Goal: Transaction & Acquisition: Book appointment/travel/reservation

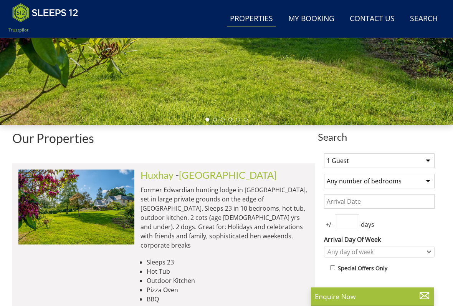
scroll to position [183, 0]
click at [432, 158] on select "1 Guest 2 Guests 3 Guests 4 Guests 5 Guests 6 Guests 7 Guests 8 Guests 9 Guests…" at bounding box center [379, 160] width 111 height 15
select select "10"
click at [429, 178] on select "Any number of bedrooms 4 Bedrooms 5 Bedrooms 6 Bedrooms 7 Bedrooms 8 Bedrooms 9…" at bounding box center [379, 180] width 111 height 15
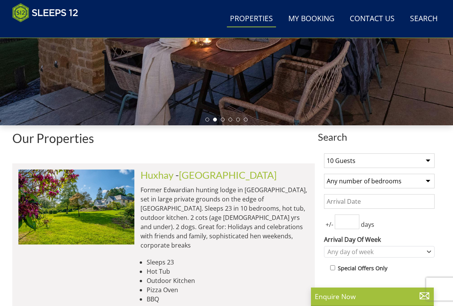
select select "6"
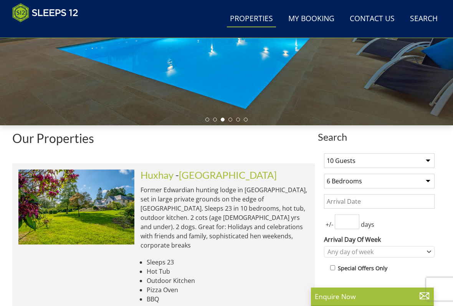
click at [332, 203] on input "Date" at bounding box center [379, 201] width 111 height 15
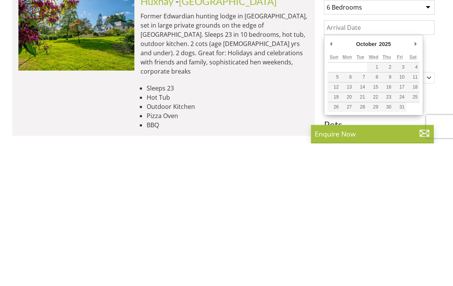
scroll to position [217, 0]
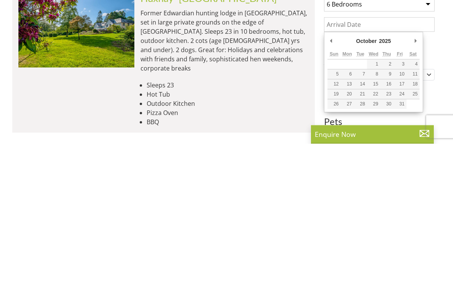
type input "25/10/2025"
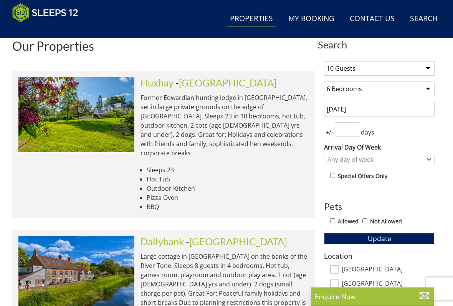
scroll to position [276, 0]
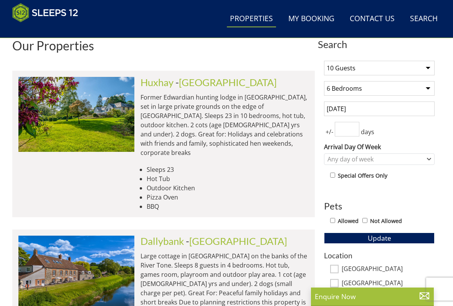
click at [102, 128] on img at bounding box center [76, 114] width 116 height 75
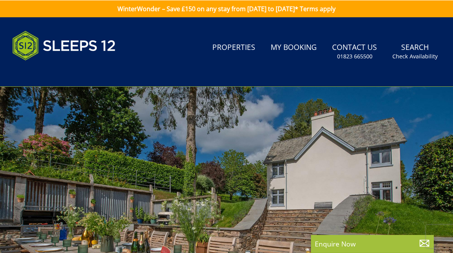
select select "10"
select select "6"
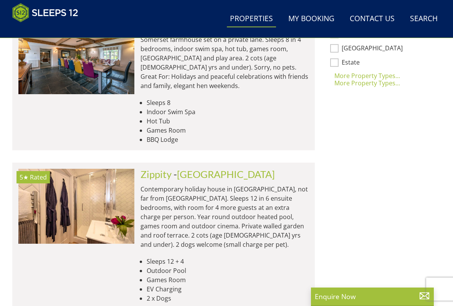
scroll to position [670, 0]
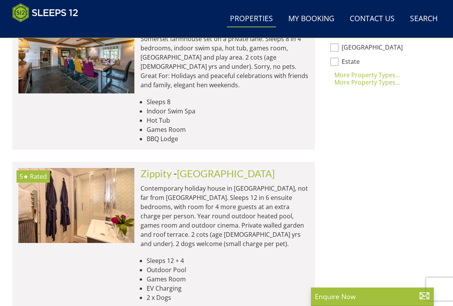
click at [113, 182] on img at bounding box center [76, 205] width 116 height 75
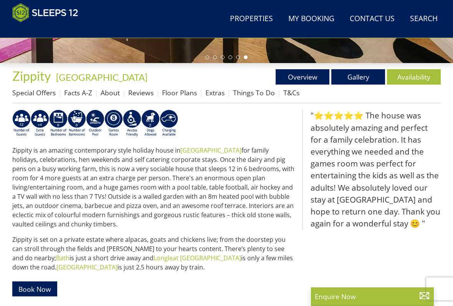
scroll to position [246, 0]
click at [413, 77] on link "Availability" at bounding box center [414, 76] width 54 height 15
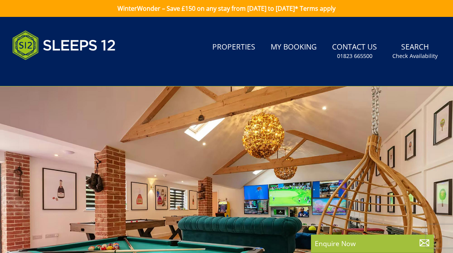
select select "10"
select select "6"
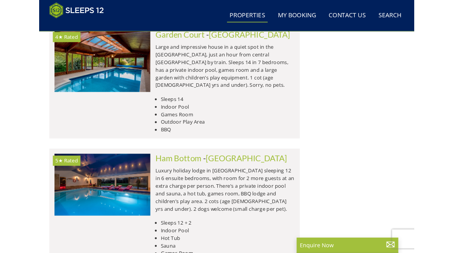
scroll to position [1296, 0]
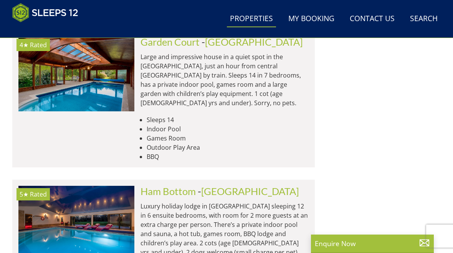
click at [165, 201] on p "Luxury holiday lodge in [GEOGRAPHIC_DATA] sleeping 12 in 6 ensuite bedrooms, wi…" at bounding box center [224, 228] width 168 height 55
click at [107, 186] on img at bounding box center [76, 223] width 116 height 75
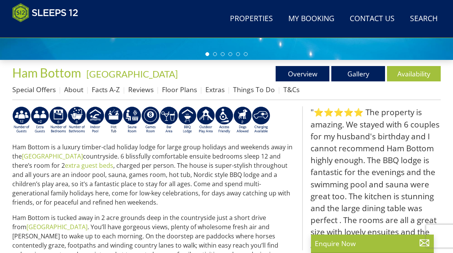
click at [421, 76] on link "Availability" at bounding box center [414, 73] width 54 height 15
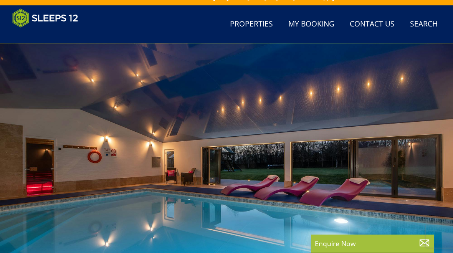
select select "10"
select select "6"
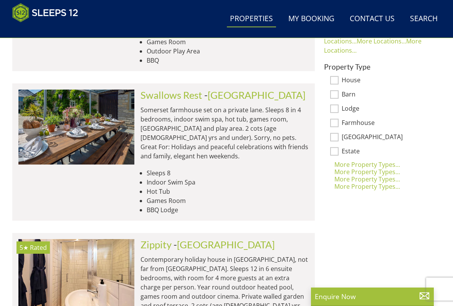
click at [113, 119] on img at bounding box center [76, 126] width 116 height 75
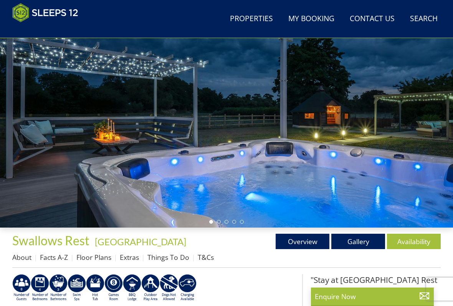
click at [414, 241] on link "Availability" at bounding box center [414, 240] width 54 height 15
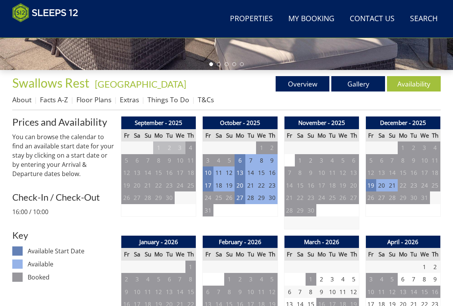
click at [238, 197] on td "27" at bounding box center [240, 197] width 11 height 13
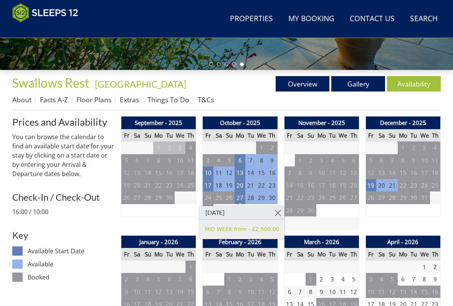
click at [276, 211] on link at bounding box center [277, 212] width 13 height 13
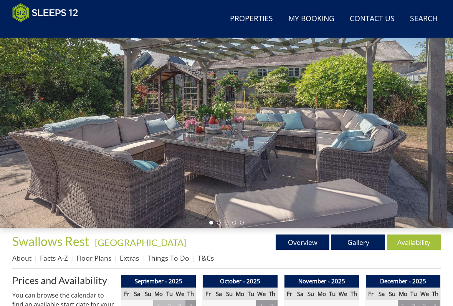
scroll to position [81, 0]
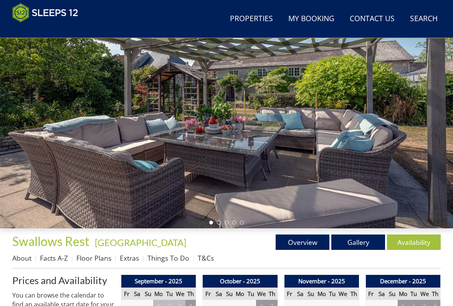
click at [353, 243] on link "Gallery" at bounding box center [358, 241] width 54 height 15
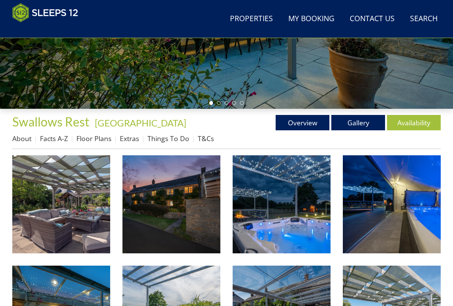
scroll to position [200, 0]
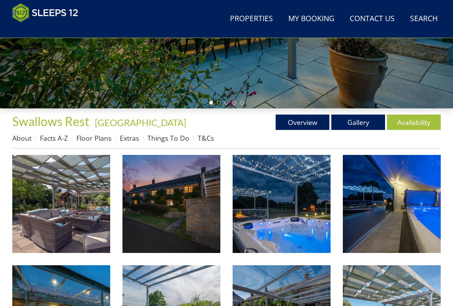
click at [75, 210] on img at bounding box center [61, 204] width 98 height 98
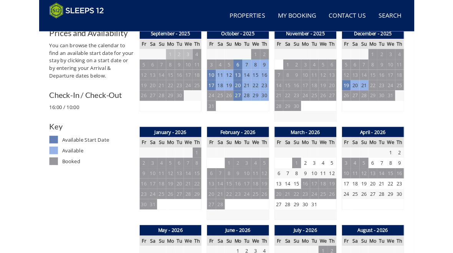
scroll to position [320, 0]
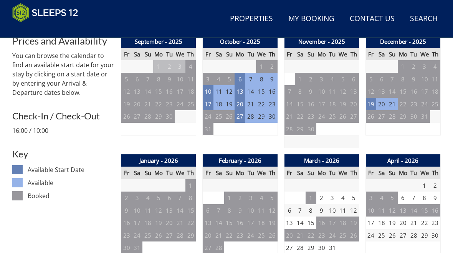
click at [237, 114] on td "27" at bounding box center [240, 116] width 11 height 13
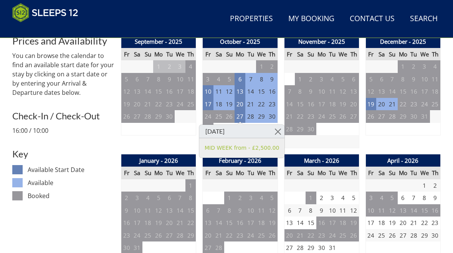
click at [275, 130] on link at bounding box center [277, 131] width 13 height 13
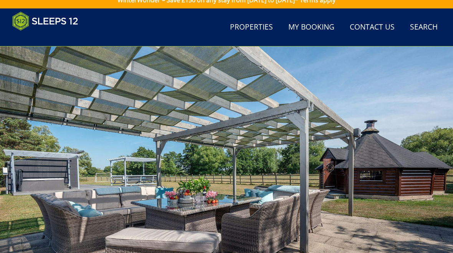
scroll to position [0, 0]
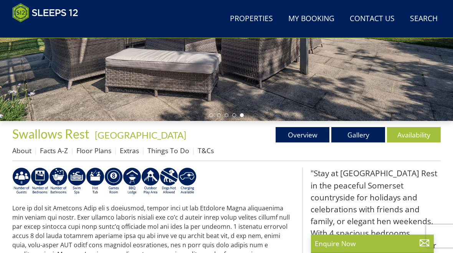
scroll to position [186, 0]
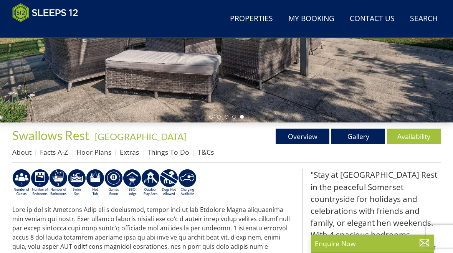
click at [97, 151] on link "Floor Plans" at bounding box center [93, 151] width 35 height 9
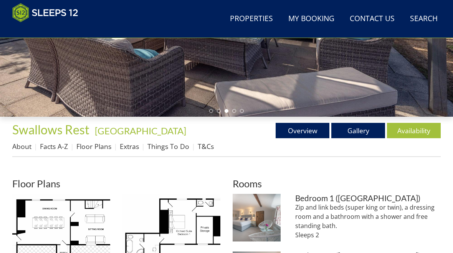
scroll to position [192, 0]
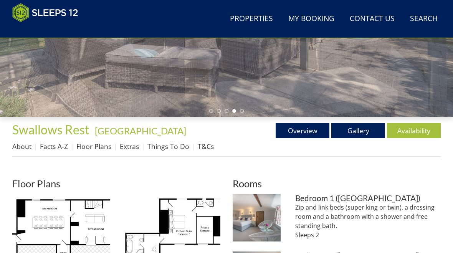
click at [92, 146] on link "Floor Plans" at bounding box center [93, 146] width 35 height 9
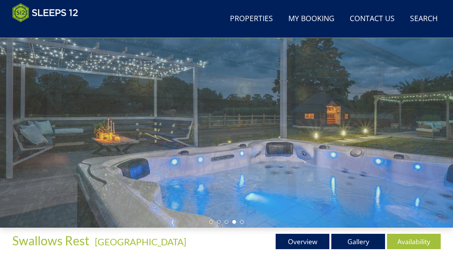
scroll to position [0, 0]
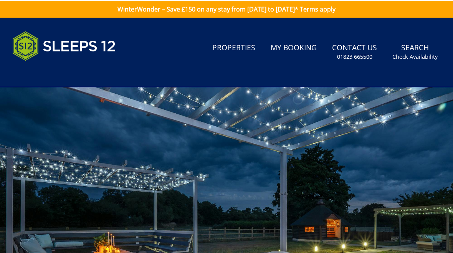
select select "10"
select select "6"
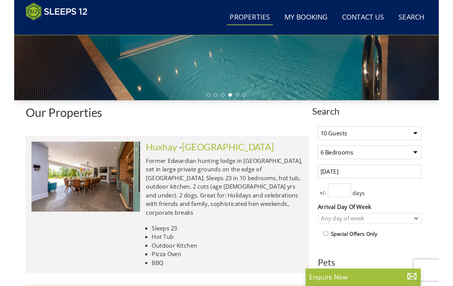
scroll to position [202, 0]
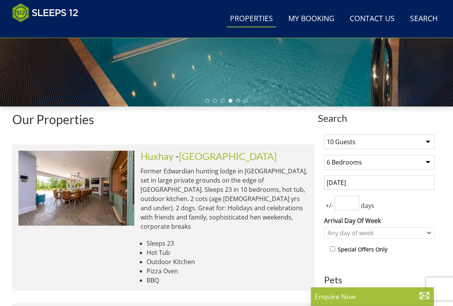
click at [353, 204] on input "number" at bounding box center [347, 203] width 25 height 15
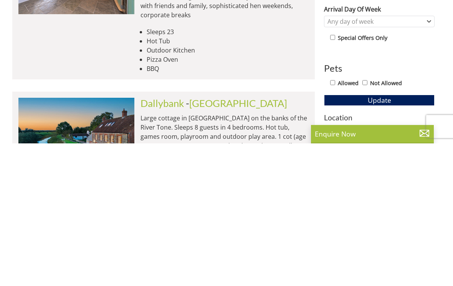
type input "2"
click at [367, 223] on input "Not Allowed" at bounding box center [364, 225] width 5 height 5
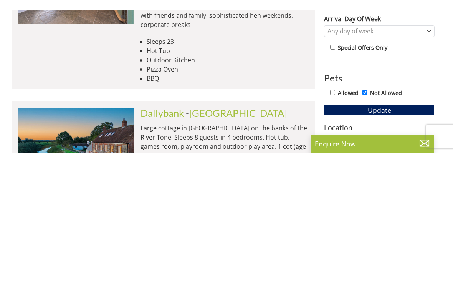
scroll to position [413, 0]
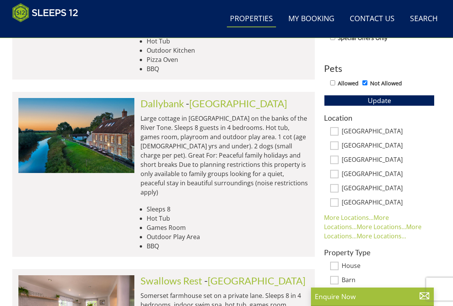
click at [367, 81] on input "Not Allowed" at bounding box center [364, 82] width 5 height 5
checkbox input "false"
click at [386, 99] on span "Update" at bounding box center [379, 100] width 23 height 9
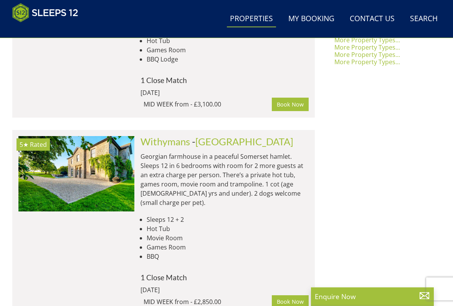
scroll to position [674, 0]
click at [94, 140] on img at bounding box center [76, 173] width 116 height 75
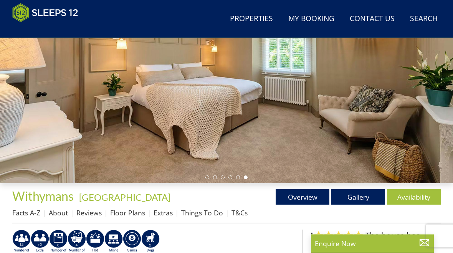
scroll to position [126, 0]
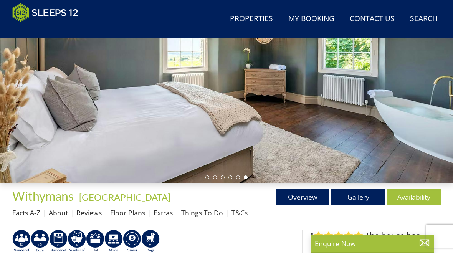
click at [356, 197] on link "Gallery" at bounding box center [358, 196] width 54 height 15
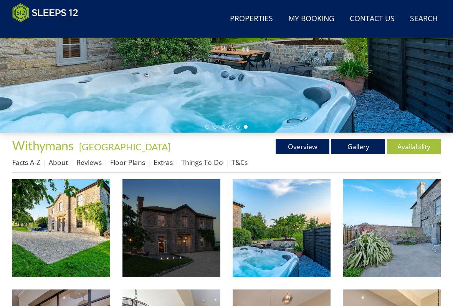
scroll to position [178, 0]
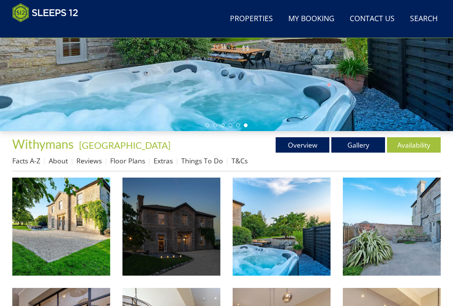
click at [68, 238] on img at bounding box center [61, 226] width 98 height 98
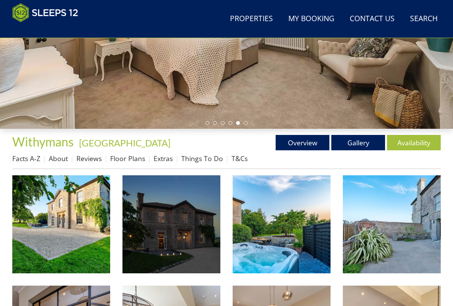
scroll to position [219, 0]
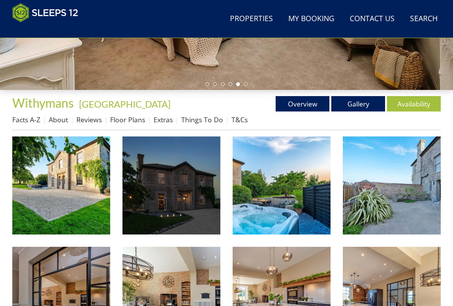
click at [411, 107] on link "Availability" at bounding box center [414, 103] width 54 height 15
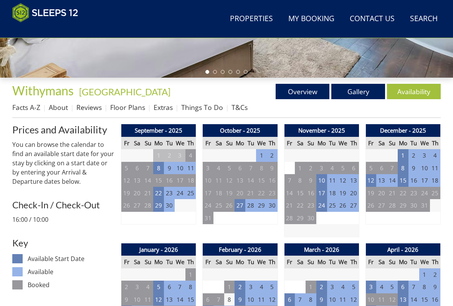
scroll to position [231, 0]
click at [240, 204] on td "27" at bounding box center [240, 205] width 11 height 13
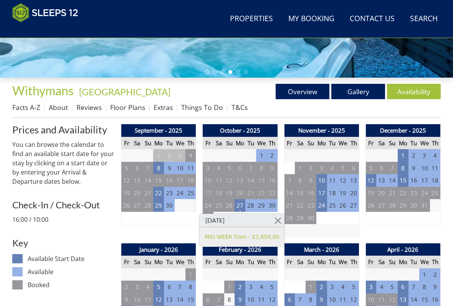
click at [275, 220] on link at bounding box center [277, 219] width 13 height 13
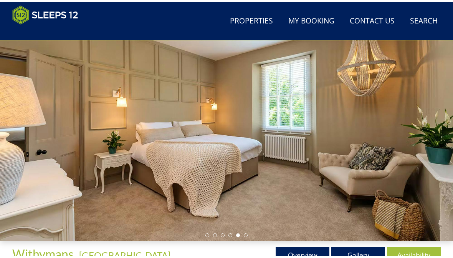
scroll to position [68, 0]
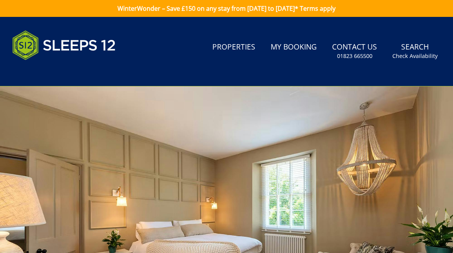
select select "10"
select select "6"
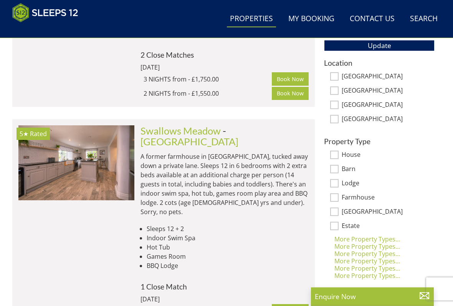
scroll to position [468, 0]
click at [102, 163] on img at bounding box center [76, 162] width 116 height 75
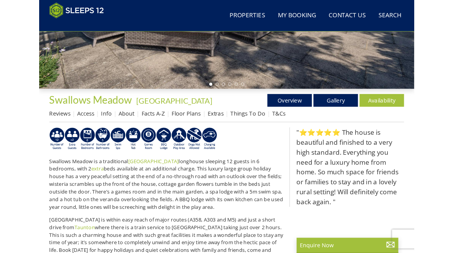
scroll to position [212, 0]
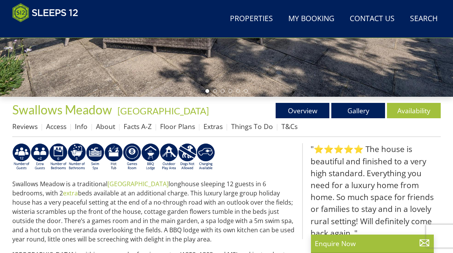
click at [410, 114] on link "Availability" at bounding box center [414, 110] width 54 height 15
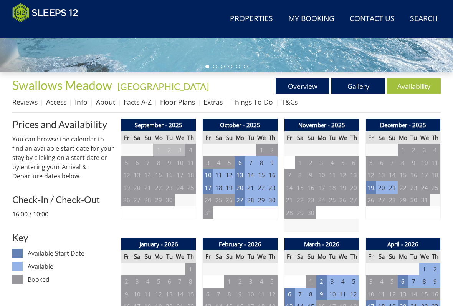
scroll to position [236, 0]
click at [239, 198] on td "27" at bounding box center [240, 199] width 11 height 13
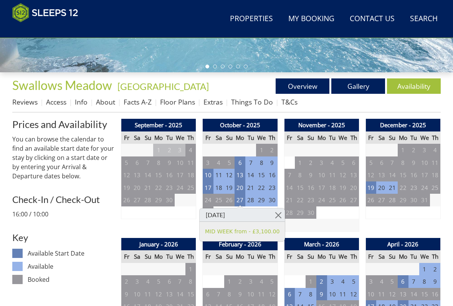
click at [277, 214] on link at bounding box center [277, 214] width 13 height 13
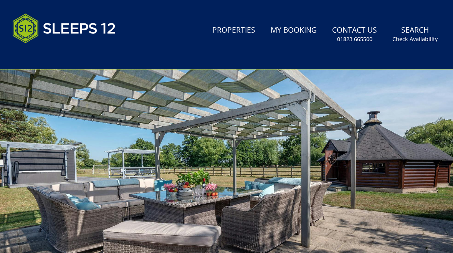
scroll to position [0, 0]
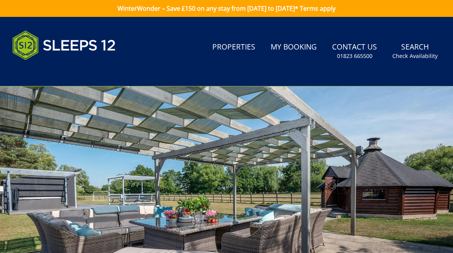
scroll to position [212, 0]
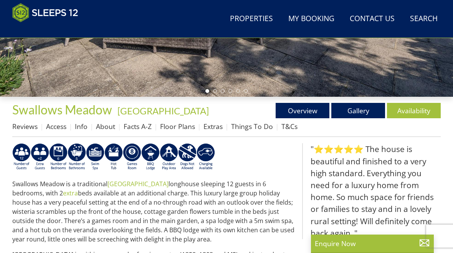
select select "10"
select select "6"
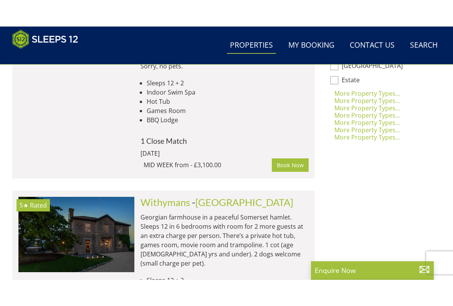
scroll to position [654, 0]
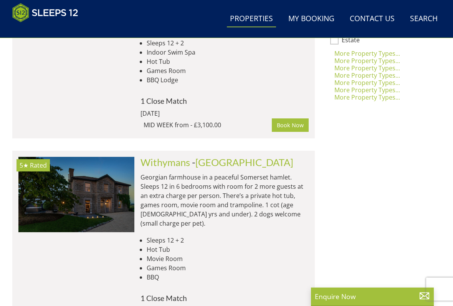
click at [99, 176] on img at bounding box center [76, 194] width 116 height 75
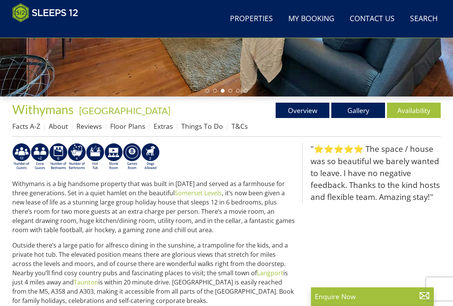
scroll to position [212, 0]
click at [365, 111] on link "Gallery" at bounding box center [358, 109] width 54 height 15
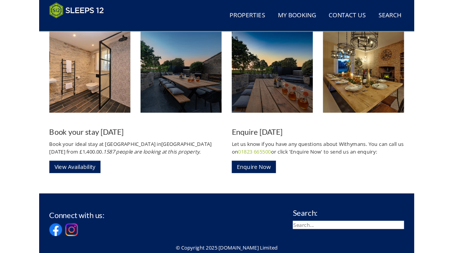
scroll to position [977, 0]
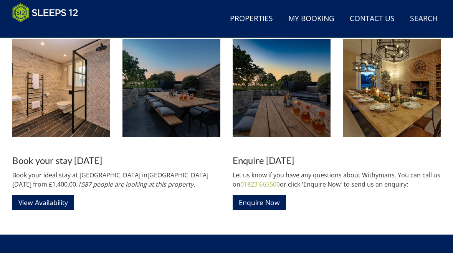
click at [53, 202] on link "View Availability" at bounding box center [43, 202] width 62 height 15
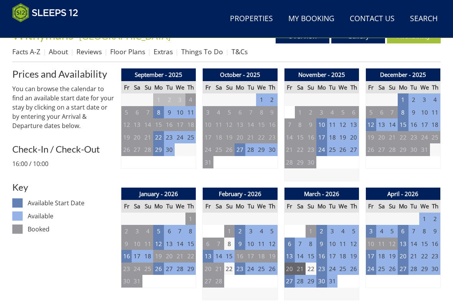
scroll to position [287, 0]
click at [241, 148] on td "27" at bounding box center [240, 149] width 11 height 13
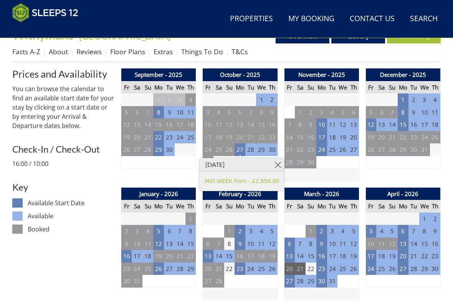
click at [276, 160] on link at bounding box center [277, 164] width 13 height 13
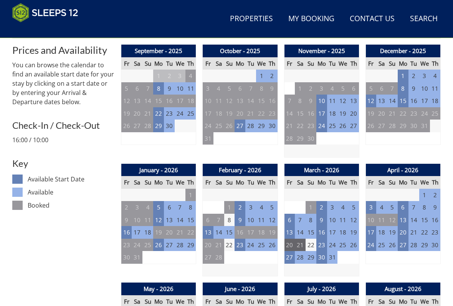
scroll to position [310, 0]
click at [204, 229] on td "13" at bounding box center [208, 232] width 11 height 13
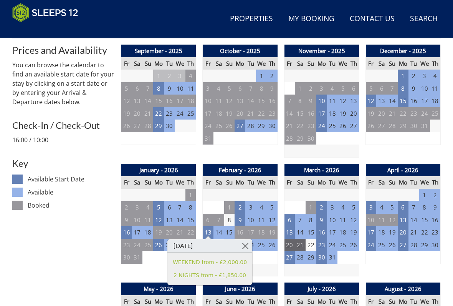
click at [245, 244] on link at bounding box center [245, 245] width 13 height 13
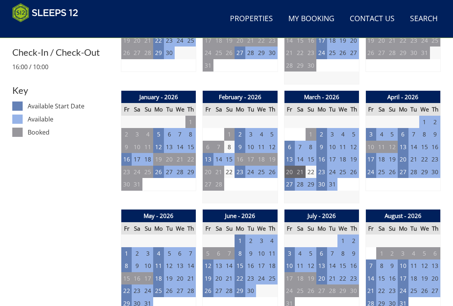
scroll to position [383, 0]
click at [289, 159] on td "13" at bounding box center [289, 159] width 11 height 13
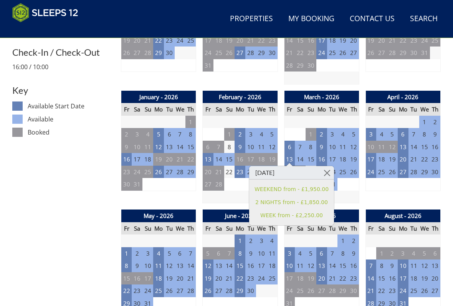
click at [327, 170] on link at bounding box center [326, 172] width 13 height 13
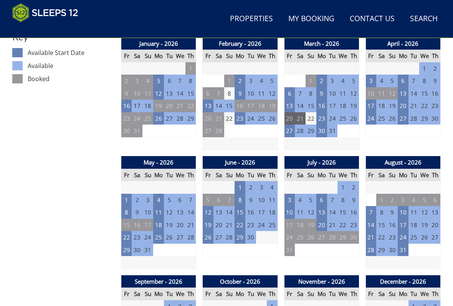
scroll to position [437, 0]
click at [126, 195] on td "1" at bounding box center [126, 199] width 11 height 13
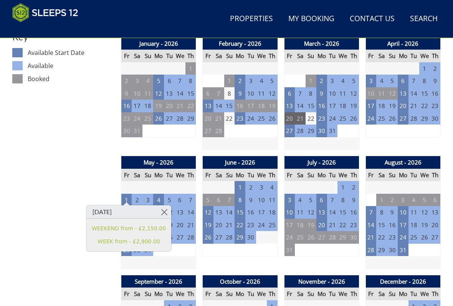
click at [161, 211] on link at bounding box center [164, 211] width 13 height 13
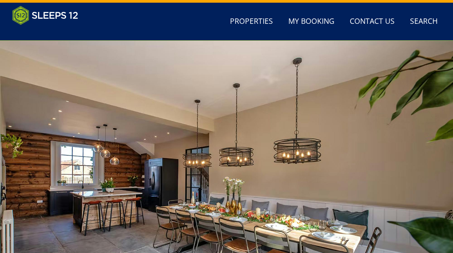
scroll to position [0, 0]
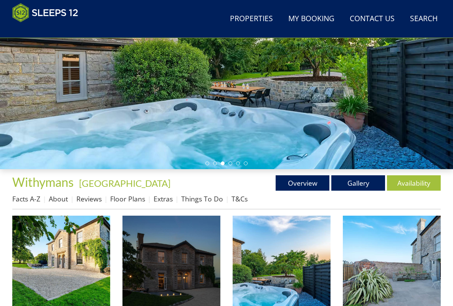
scroll to position [140, 0]
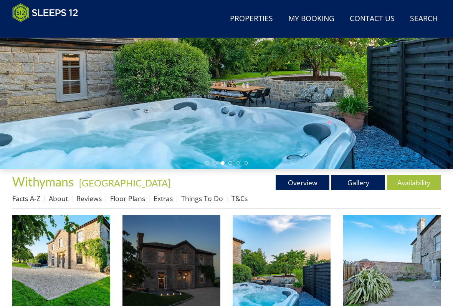
click at [302, 181] on link "Overview" at bounding box center [303, 182] width 54 height 15
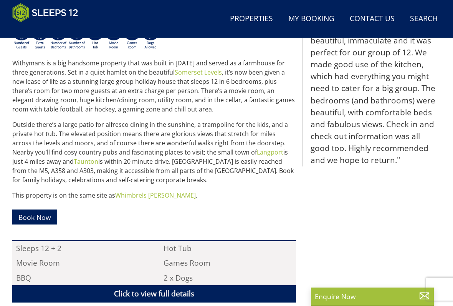
scroll to position [335, 0]
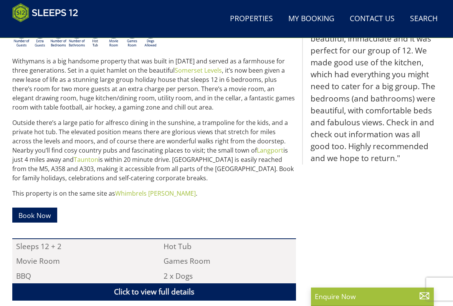
click at [150, 195] on link "Whimbrels [PERSON_NAME]" at bounding box center [155, 193] width 81 height 8
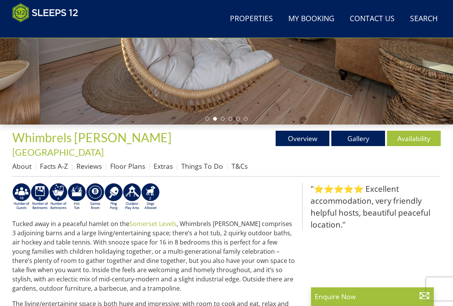
scroll to position [184, 0]
click at [416, 140] on link "Availability" at bounding box center [414, 137] width 54 height 15
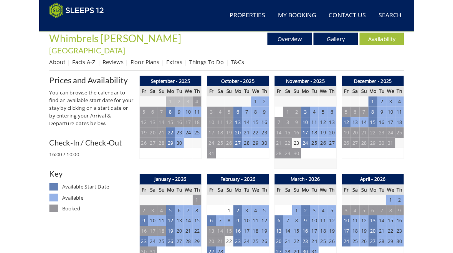
scroll to position [275, 0]
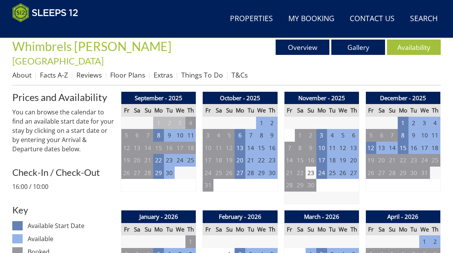
click at [242, 167] on td "27" at bounding box center [240, 173] width 11 height 13
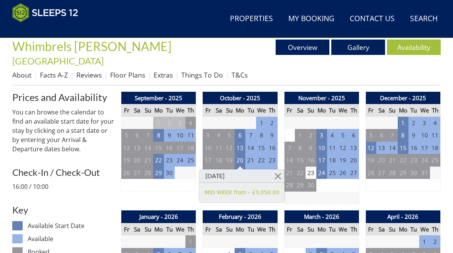
click at [276, 174] on link at bounding box center [277, 175] width 13 height 13
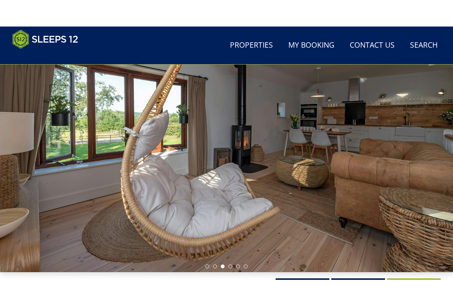
scroll to position [59, 0]
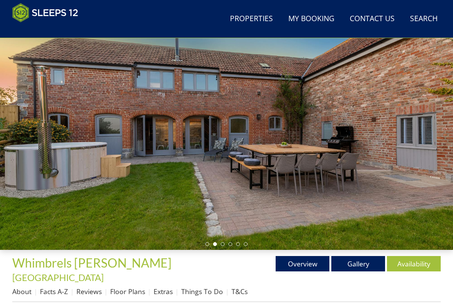
click at [357, 253] on link "Gallery" at bounding box center [358, 263] width 54 height 15
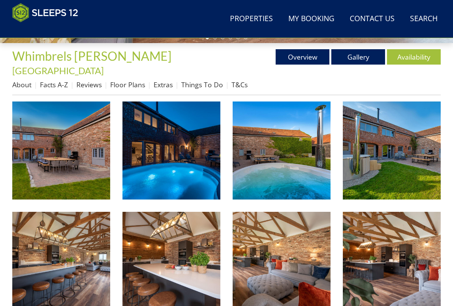
scroll to position [266, 0]
click at [79, 147] on img at bounding box center [61, 150] width 98 height 98
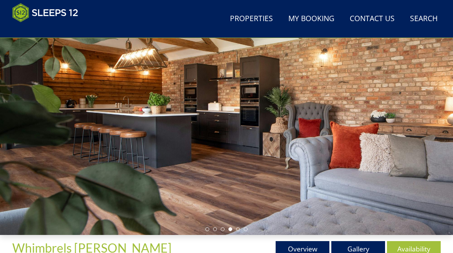
scroll to position [0, 0]
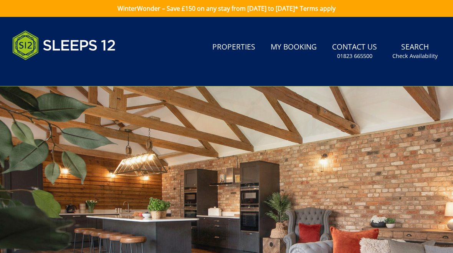
scroll to position [59, 0]
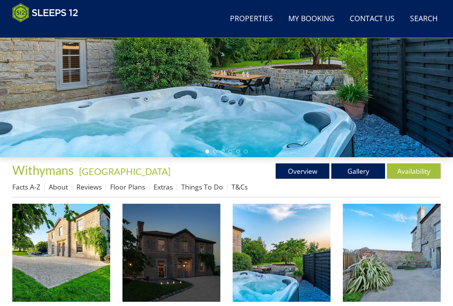
scroll to position [152, 0]
click at [308, 168] on link "Overview" at bounding box center [303, 170] width 54 height 15
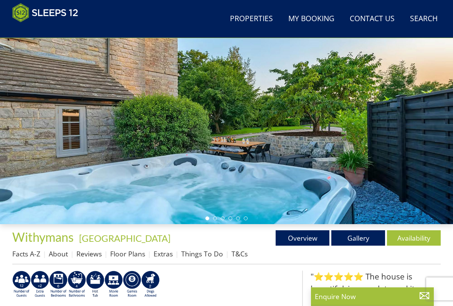
scroll to position [85, 0]
click at [357, 238] on link "Gallery" at bounding box center [358, 237] width 54 height 15
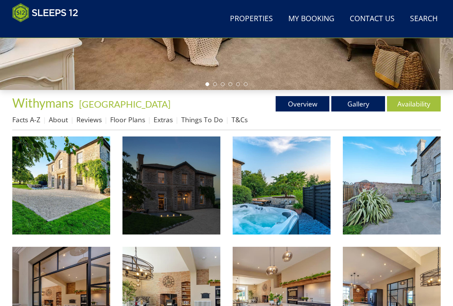
scroll to position [219, 0]
click at [78, 186] on img at bounding box center [61, 185] width 98 height 98
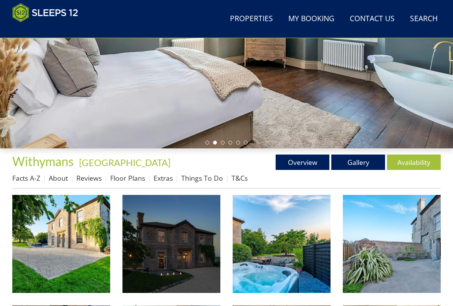
scroll to position [160, 0]
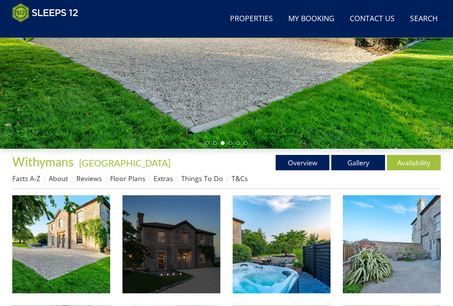
click at [411, 161] on link "Availability" at bounding box center [414, 162] width 54 height 15
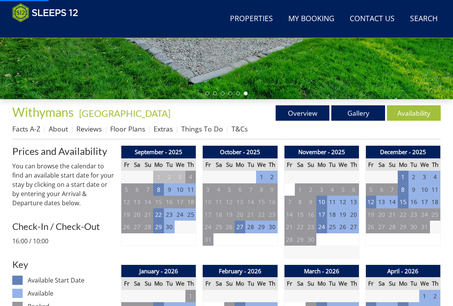
scroll to position [318, 0]
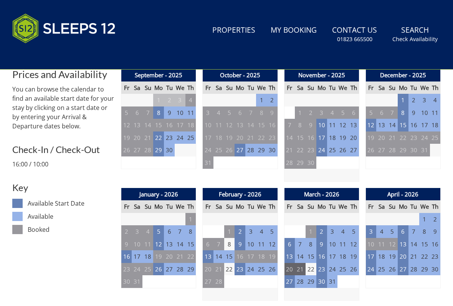
click at [241, 150] on td "27" at bounding box center [240, 150] width 11 height 13
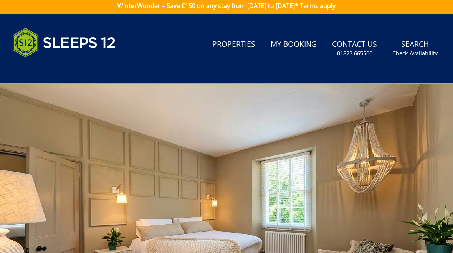
scroll to position [0, 0]
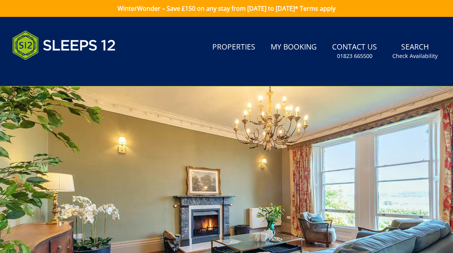
click at [328, 9] on link "WinterWonder – Save £150 on any stay from [DATE] to [DATE]* Terms apply" at bounding box center [226, 8] width 453 height 17
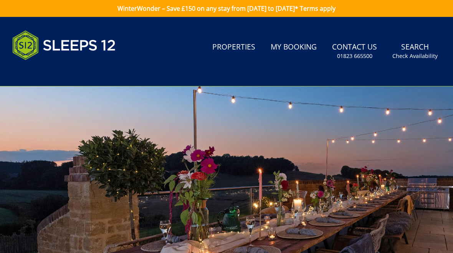
click at [339, 9] on link "WinterWonder – Save £150 on any stay from [DATE] to [DATE]* Terms apply" at bounding box center [226, 8] width 453 height 17
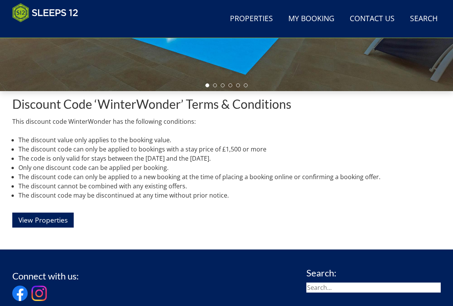
scroll to position [218, 0]
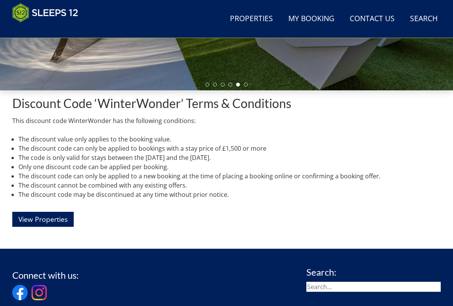
click at [51, 217] on link "View Properties" at bounding box center [42, 218] width 61 height 15
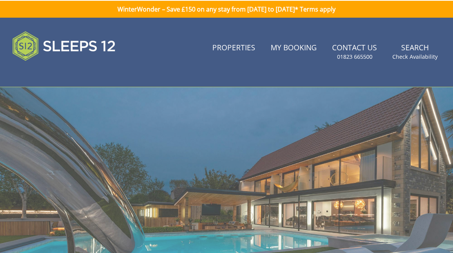
scroll to position [218, 0]
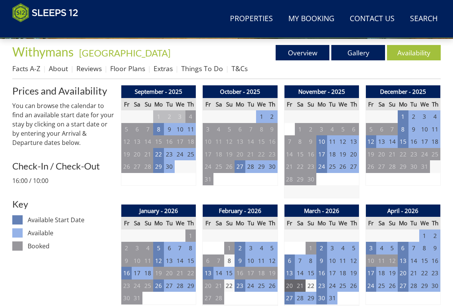
scroll to position [268, 0]
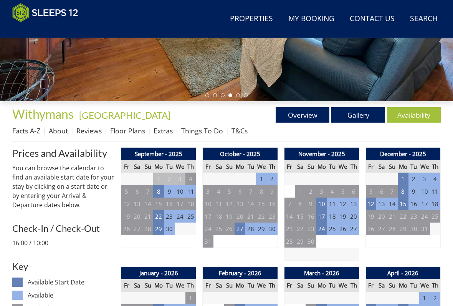
click at [131, 132] on link "Floor Plans" at bounding box center [127, 130] width 35 height 9
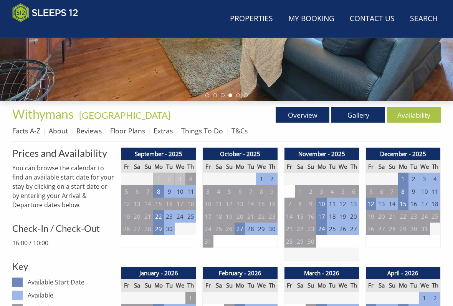
scroll to position [208, 0]
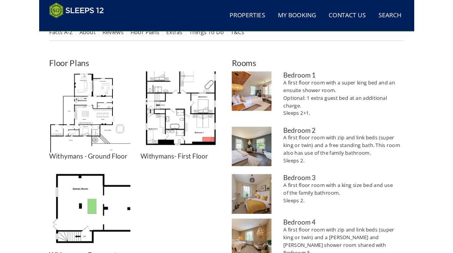
scroll to position [300, 0]
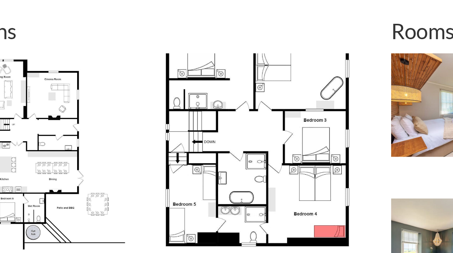
click at [146, 90] on img at bounding box center [171, 135] width 98 height 98
click at [146, 86] on img at bounding box center [171, 135] width 98 height 98
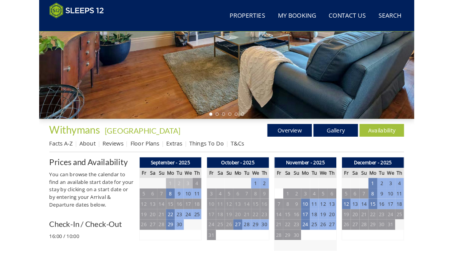
scroll to position [165, 0]
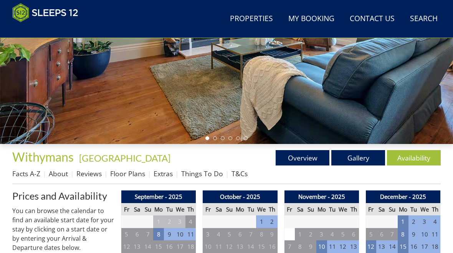
click at [168, 175] on link "Extras" at bounding box center [163, 173] width 19 height 9
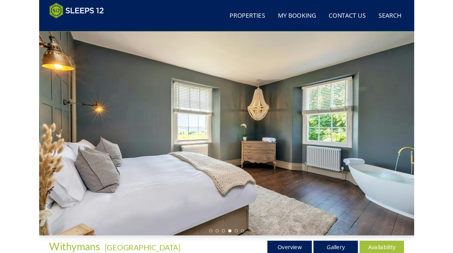
scroll to position [46, 0]
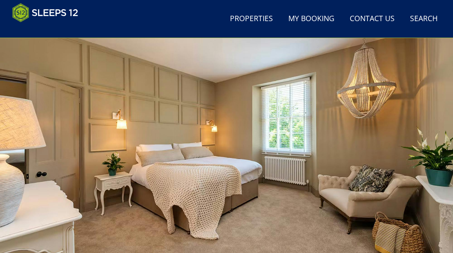
click at [421, 18] on link "Search Check Availability" at bounding box center [424, 18] width 34 height 17
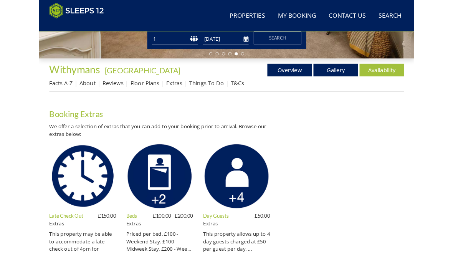
scroll to position [237, 0]
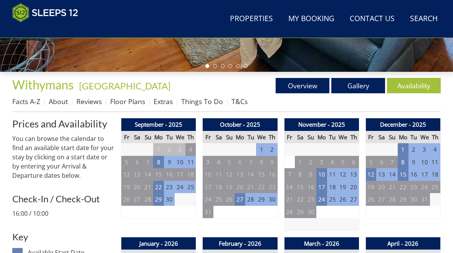
scroll to position [165, 0]
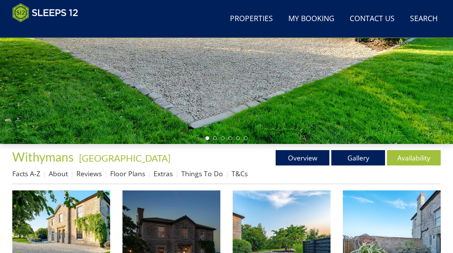
scroll to position [160, 0]
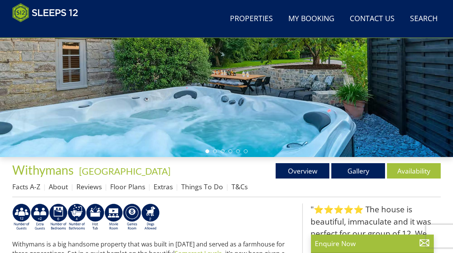
scroll to position [212, 0]
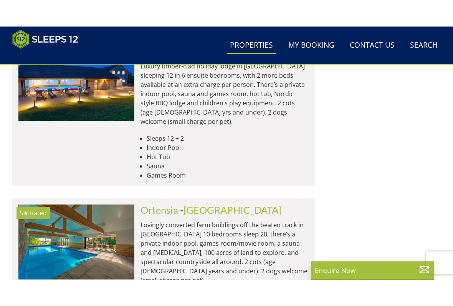
scroll to position [3282, 0]
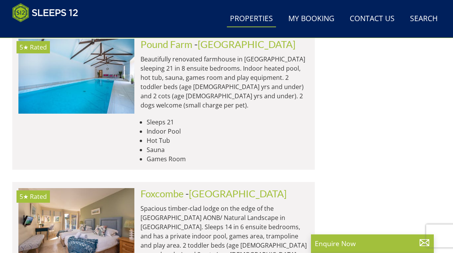
scroll to position [9536, 0]
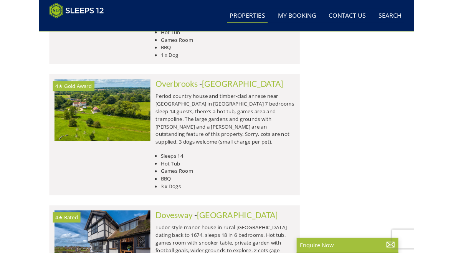
scroll to position [10489, 0]
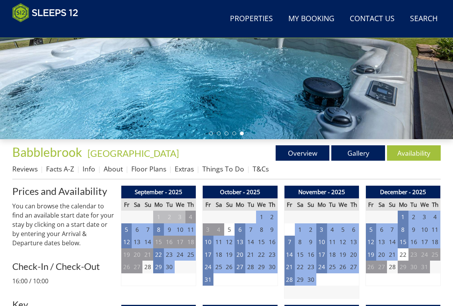
scroll to position [170, 0]
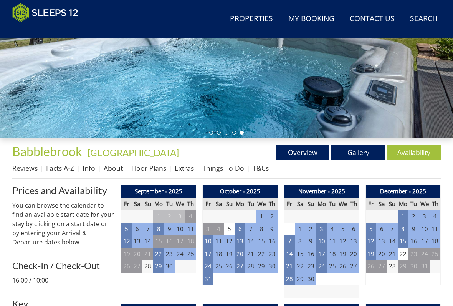
click at [364, 154] on link "Gallery" at bounding box center [358, 151] width 54 height 15
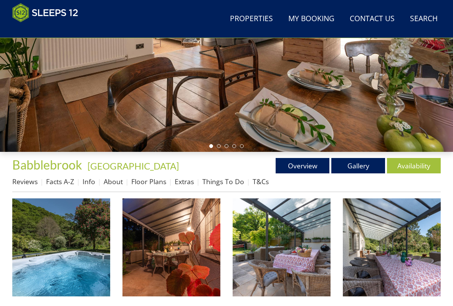
scroll to position [159, 0]
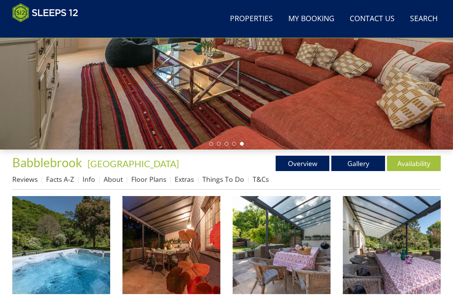
click at [68, 252] on img at bounding box center [61, 245] width 98 height 98
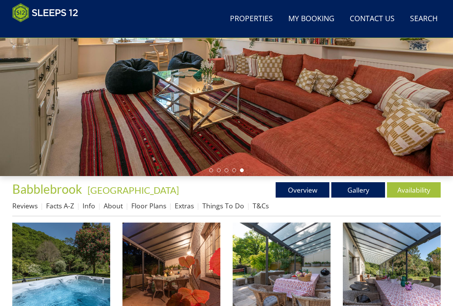
scroll to position [133, 0]
click at [306, 188] on link "Overview" at bounding box center [303, 189] width 54 height 15
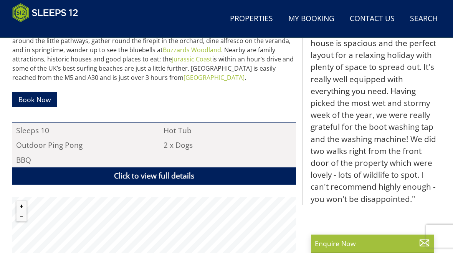
scroll to position [423, 0]
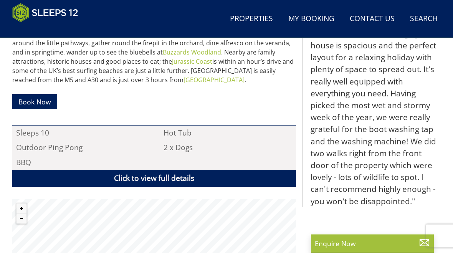
click at [169, 173] on link "Click to view full details" at bounding box center [154, 178] width 284 height 17
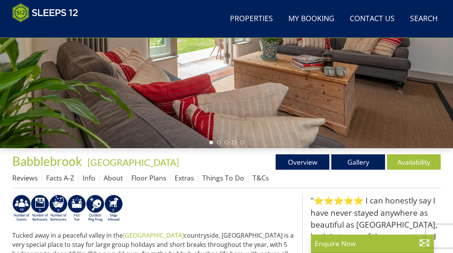
scroll to position [160, 0]
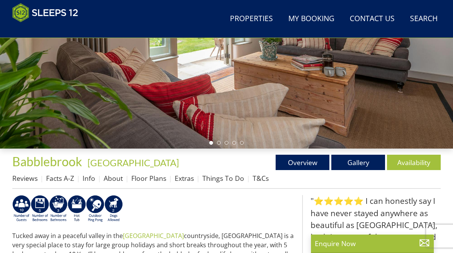
click at [415, 162] on link "Availability" at bounding box center [414, 162] width 54 height 15
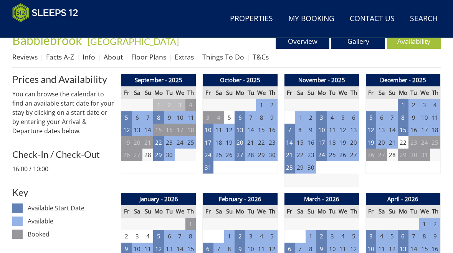
scroll to position [276, 0]
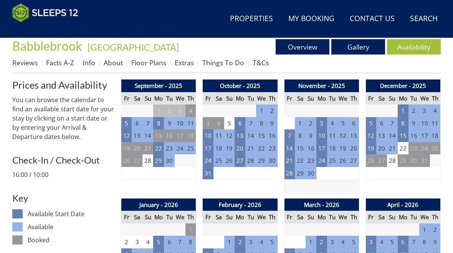
click at [211, 162] on td "24" at bounding box center [208, 160] width 11 height 13
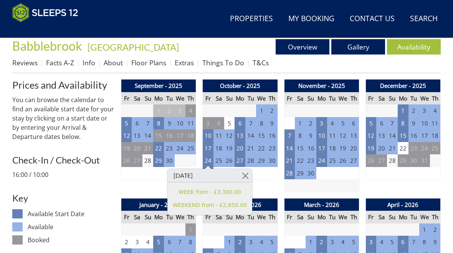
click at [241, 174] on link at bounding box center [245, 175] width 13 height 13
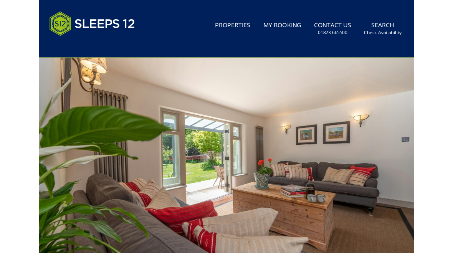
scroll to position [0, 0]
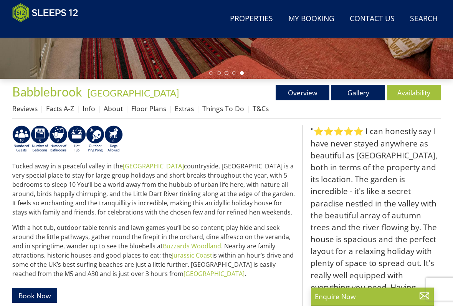
scroll to position [230, 0]
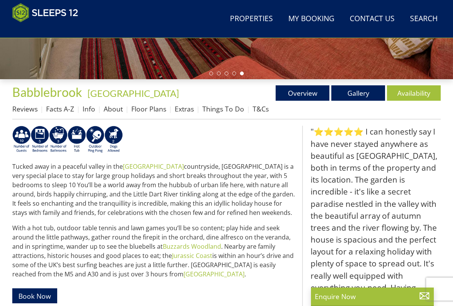
click at [149, 109] on link "Floor Plans" at bounding box center [148, 108] width 35 height 9
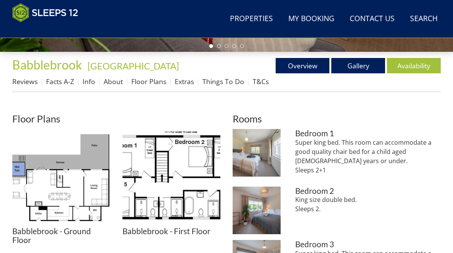
scroll to position [257, 0]
click at [266, 156] on img at bounding box center [257, 153] width 48 height 48
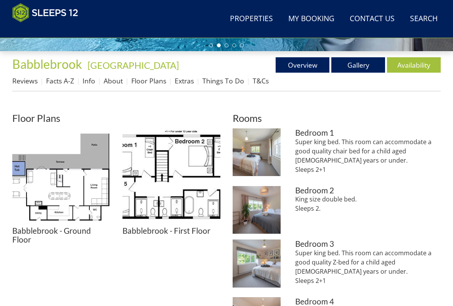
scroll to position [257, 0]
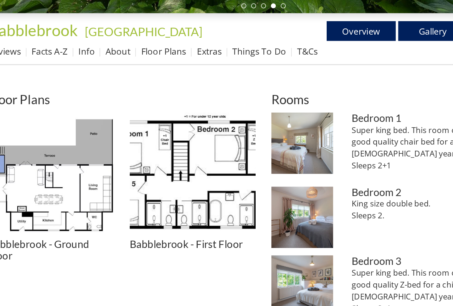
click at [163, 163] on img at bounding box center [171, 178] width 98 height 98
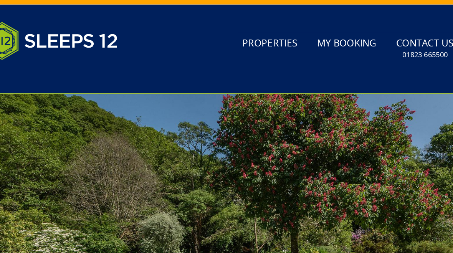
scroll to position [0, 0]
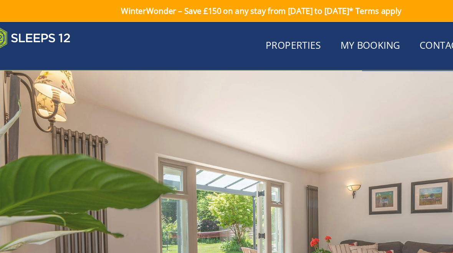
scroll to position [230, 0]
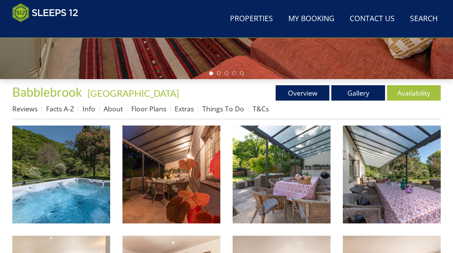
scroll to position [133, 0]
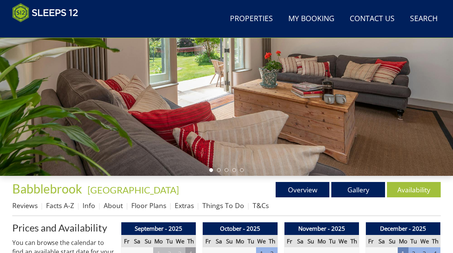
scroll to position [170, 0]
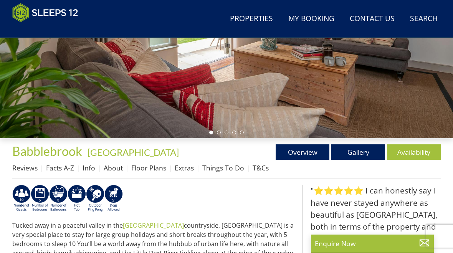
scroll to position [159, 0]
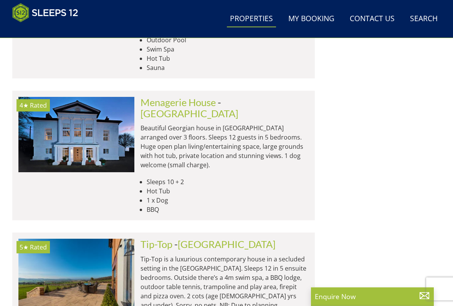
scroll to position [11991, 0]
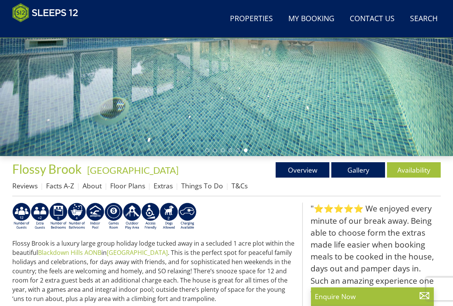
scroll to position [153, 0]
click at [408, 170] on link "Availability" at bounding box center [414, 169] width 54 height 15
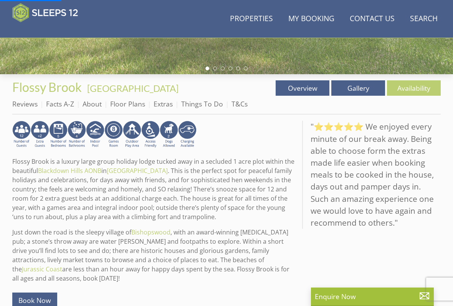
scroll to position [227, 0]
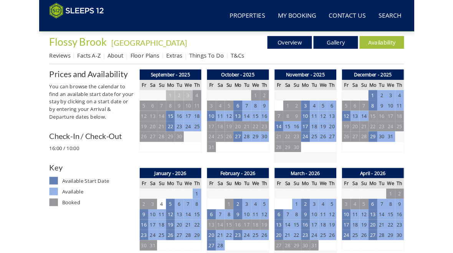
scroll to position [270, 0]
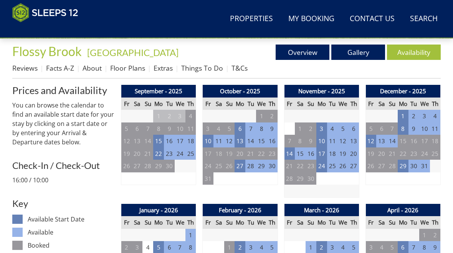
click at [240, 168] on td "27" at bounding box center [240, 166] width 11 height 13
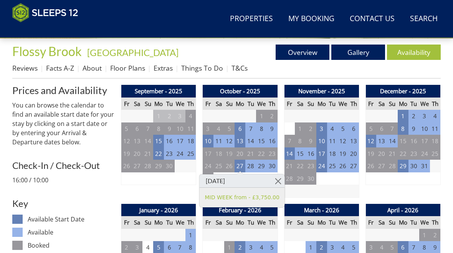
click at [279, 180] on link at bounding box center [277, 180] width 13 height 13
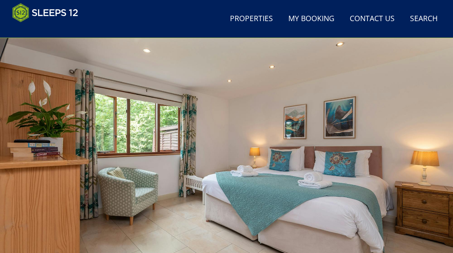
scroll to position [20, 0]
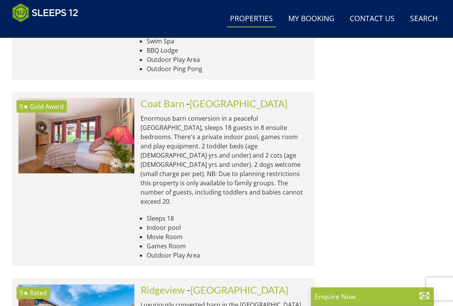
scroll to position [12300, 0]
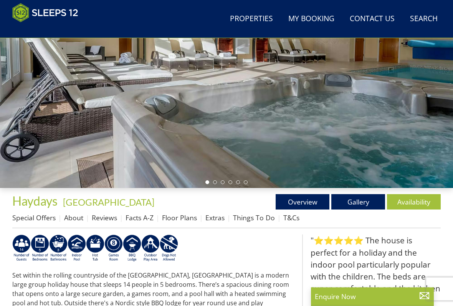
scroll to position [121, 0]
click at [415, 203] on link "Availability" at bounding box center [414, 201] width 54 height 15
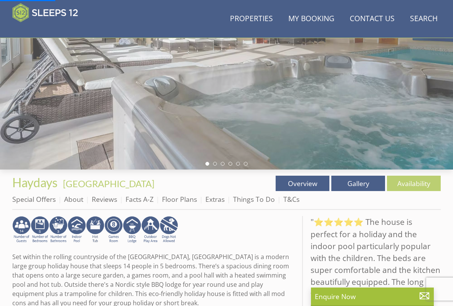
scroll to position [141, 0]
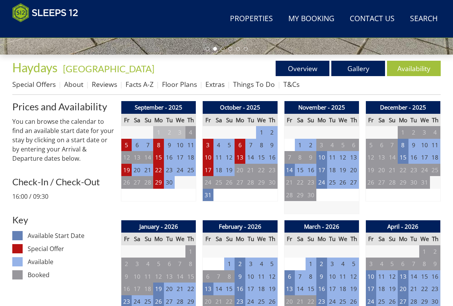
scroll to position [254, 0]
click at [208, 200] on div "October - 2025 Fr Sa Su Mo Tu We Th 26 27 28 29 30 1 2 3 4 5 6 7 8 9 10 11" at bounding box center [239, 157] width 75 height 113
click at [212, 194] on td "31" at bounding box center [208, 194] width 11 height 13
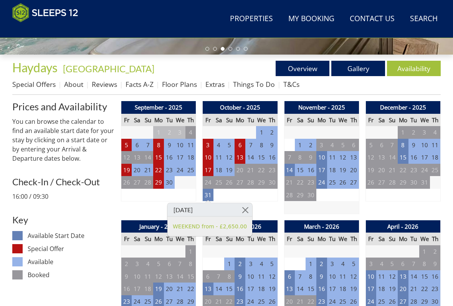
click at [243, 207] on link at bounding box center [245, 209] width 13 height 13
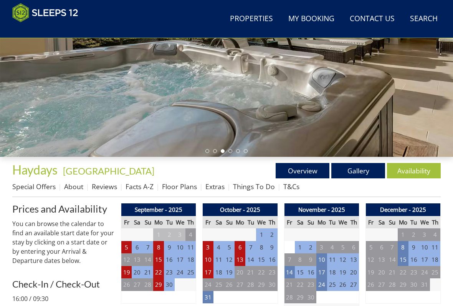
scroll to position [152, 0]
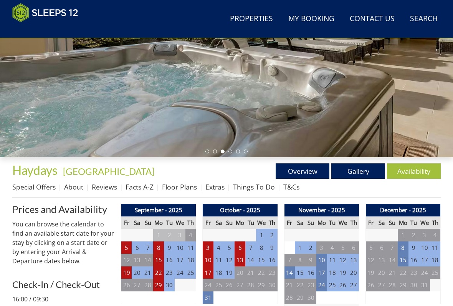
click at [358, 174] on link "Gallery" at bounding box center [358, 170] width 54 height 15
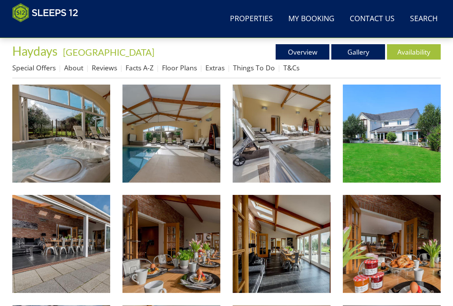
scroll to position [284, 0]
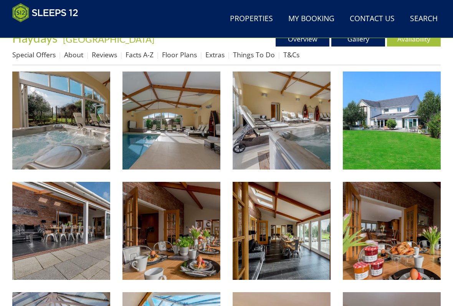
click at [72, 132] on img at bounding box center [61, 120] width 98 height 98
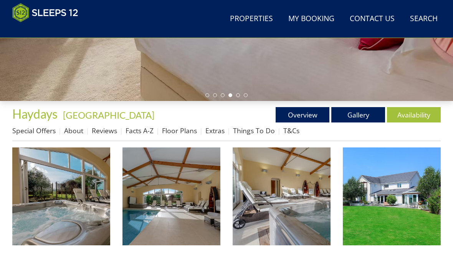
scroll to position [0, 0]
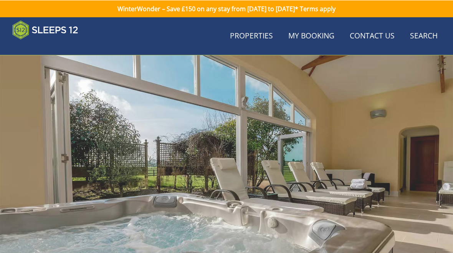
scroll to position [152, 0]
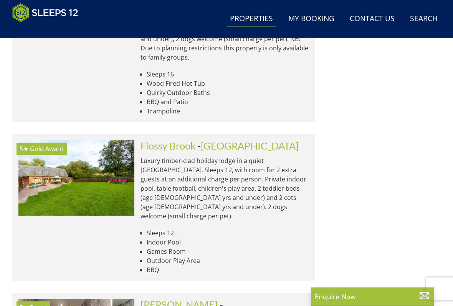
scroll to position [12930, 0]
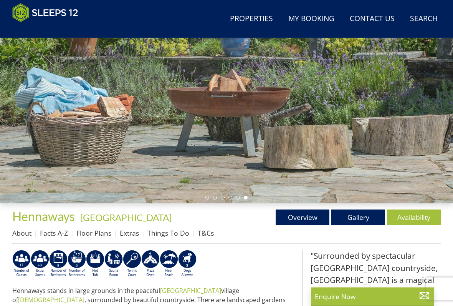
scroll to position [106, 0]
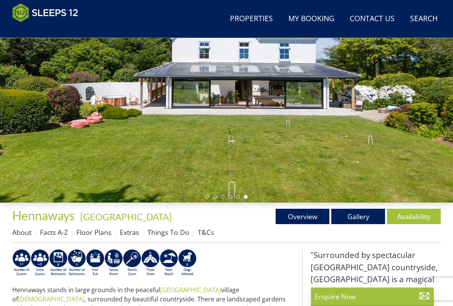
click at [363, 219] on link "Gallery" at bounding box center [358, 215] width 54 height 15
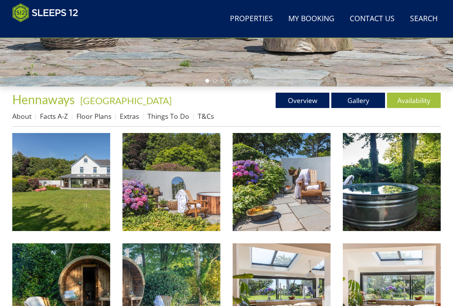
scroll to position [222, 0]
click at [91, 197] on img at bounding box center [61, 182] width 98 height 98
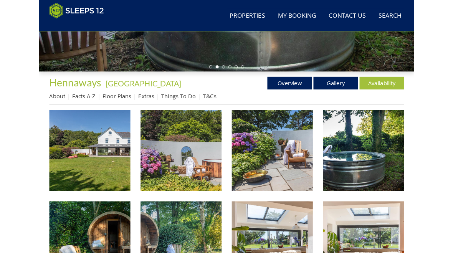
scroll to position [244, 0]
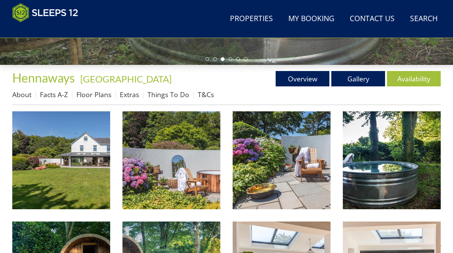
click at [409, 78] on link "Availability" at bounding box center [414, 78] width 54 height 15
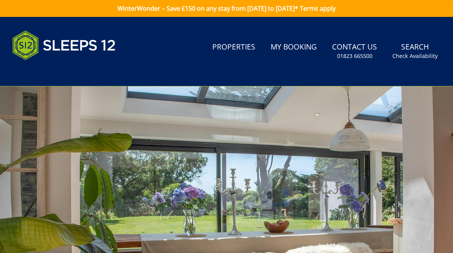
scroll to position [244, 0]
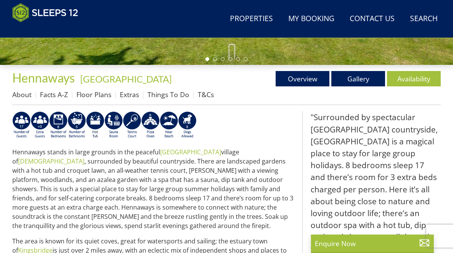
scroll to position [106, 0]
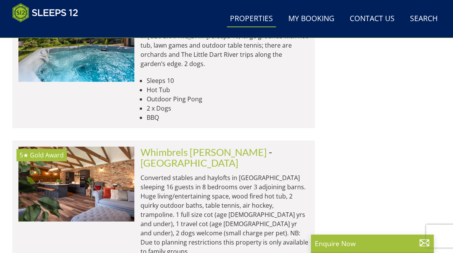
scroll to position [12735, 0]
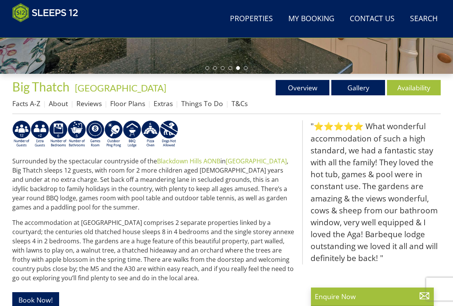
scroll to position [254, 0]
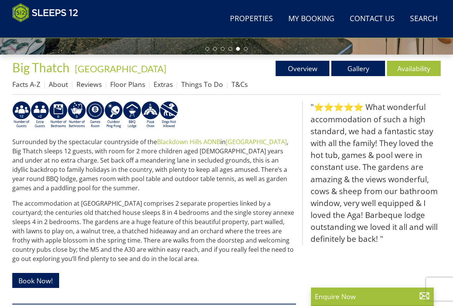
click at [421, 66] on link "Availability" at bounding box center [414, 68] width 54 height 15
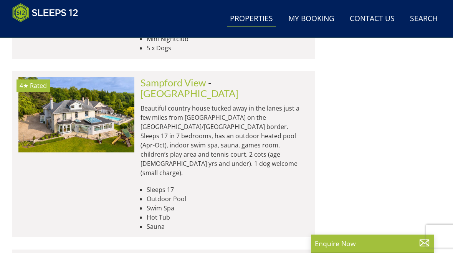
scroll to position [11832, 0]
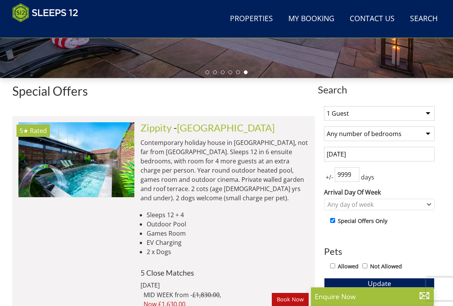
scroll to position [231, 0]
